Goal: Browse casually: Explore the website without a specific task or goal

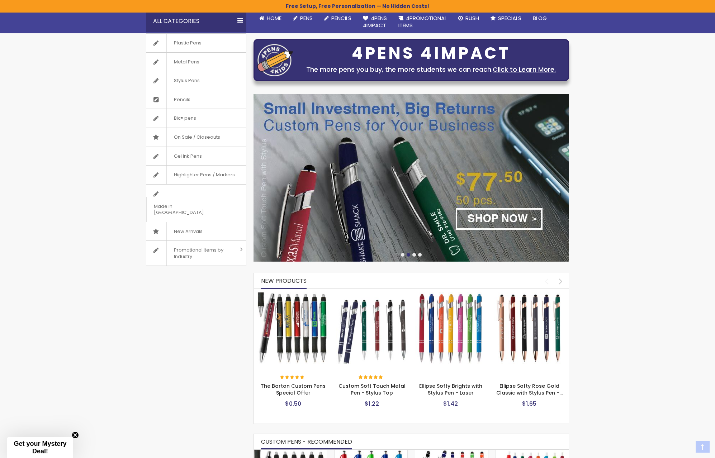
scroll to position [72, 0]
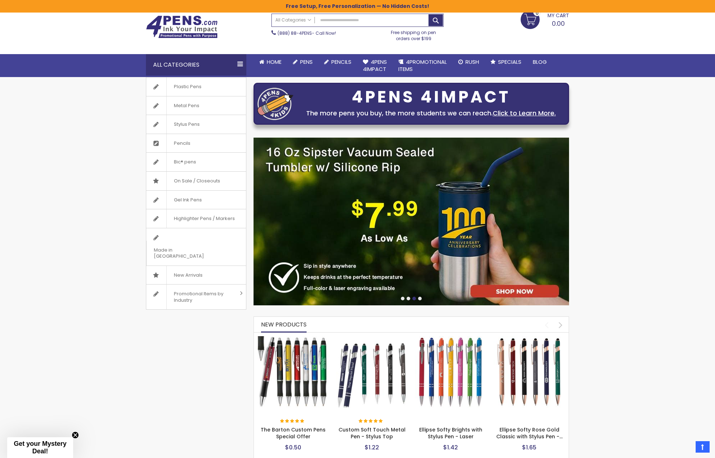
scroll to position [0, 0]
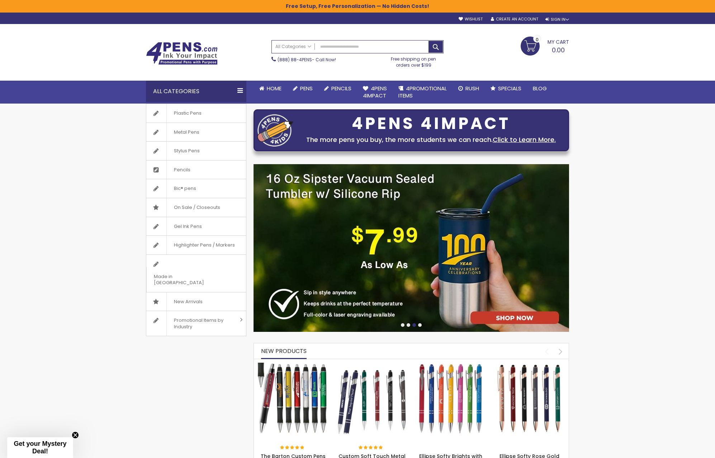
click at [189, 53] on img at bounding box center [182, 53] width 72 height 23
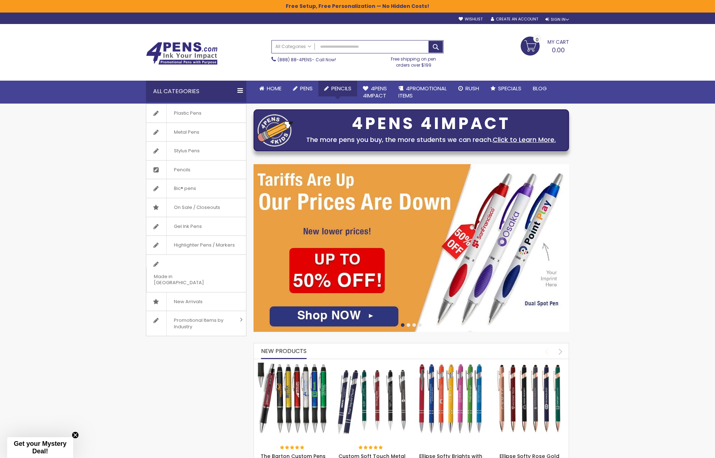
click at [337, 89] on span "Pencils" at bounding box center [341, 89] width 20 height 8
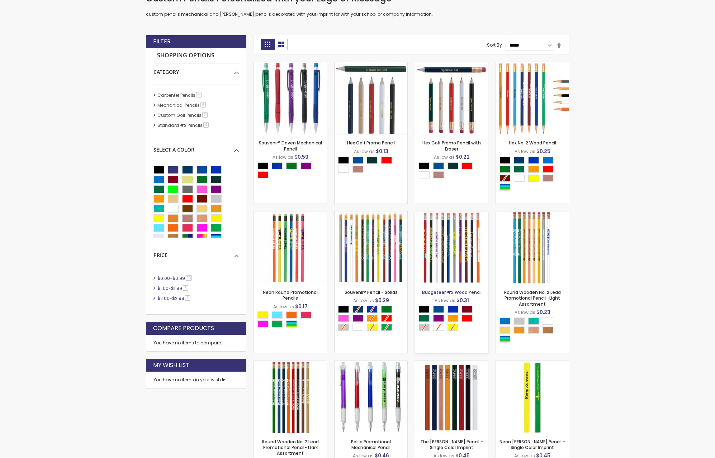
scroll to position [179, 0]
click at [389, 241] on img at bounding box center [371, 248] width 73 height 73
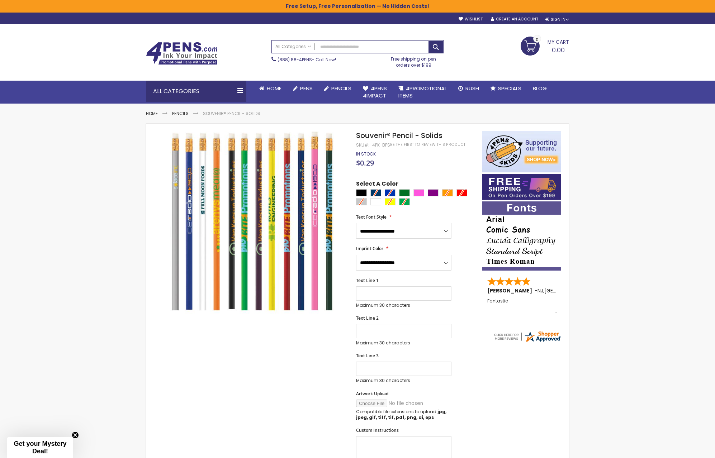
click at [177, 48] on img at bounding box center [182, 53] width 72 height 23
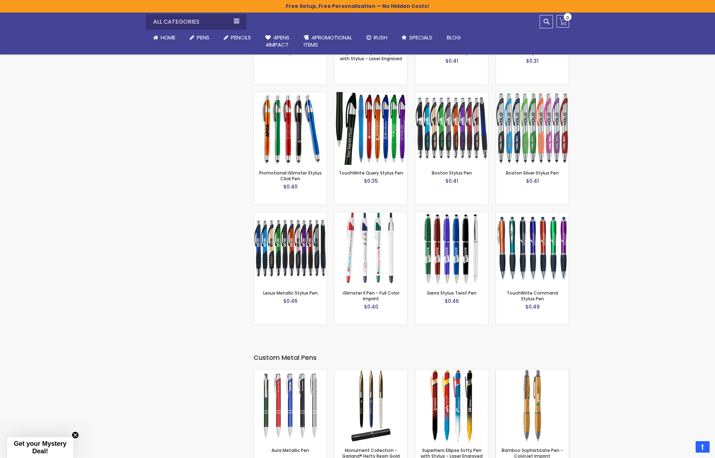
scroll to position [1698, 0]
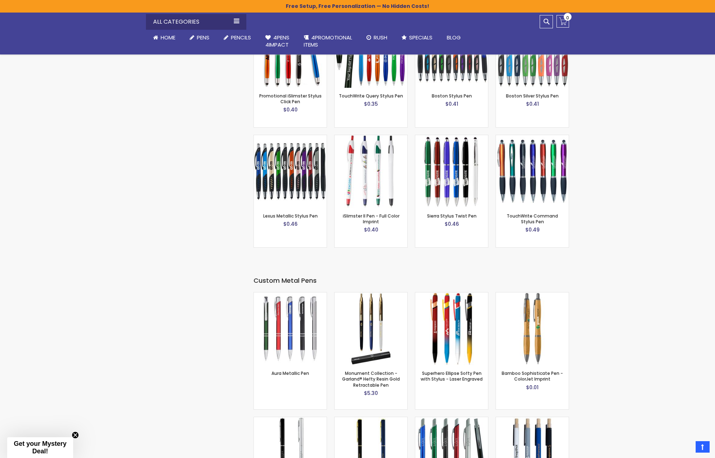
click at [530, 149] on img at bounding box center [532, 171] width 73 height 73
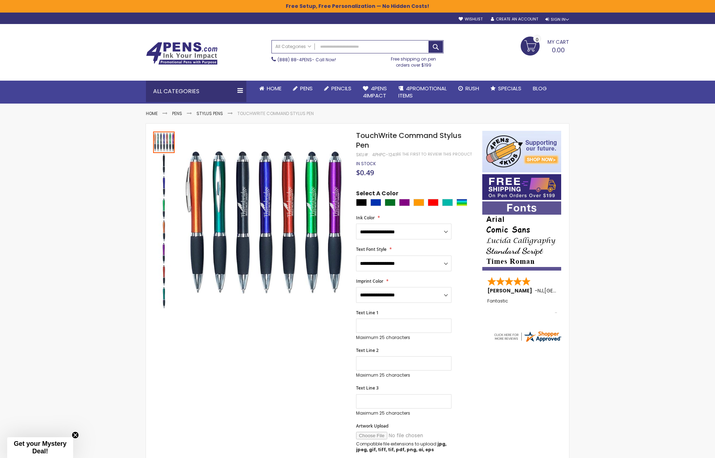
click at [190, 54] on img at bounding box center [182, 53] width 72 height 23
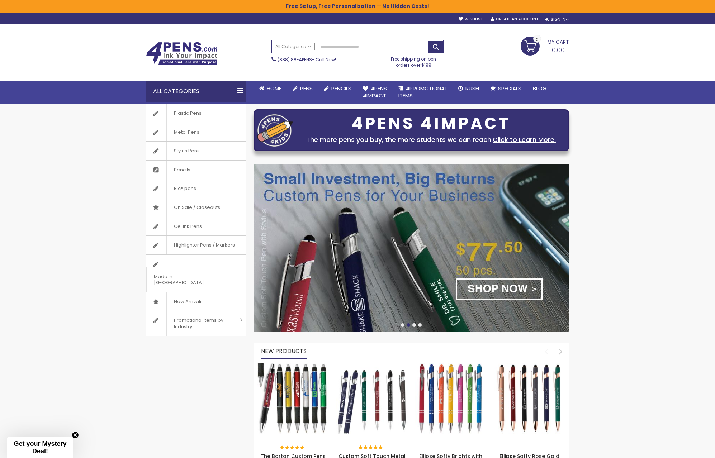
click at [175, 53] on img at bounding box center [182, 53] width 72 height 23
